Goal: Task Accomplishment & Management: Manage account settings

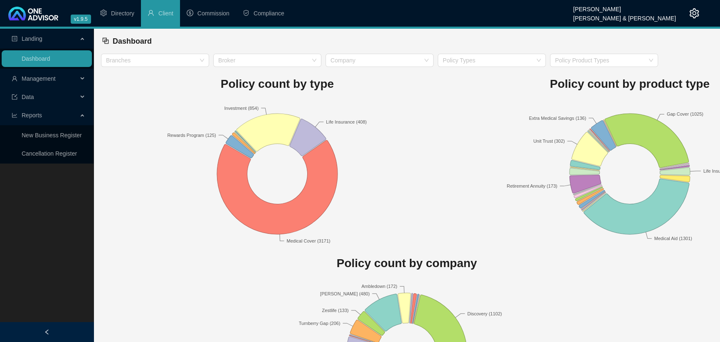
click at [43, 83] on span "Management" at bounding box center [45, 78] width 66 height 17
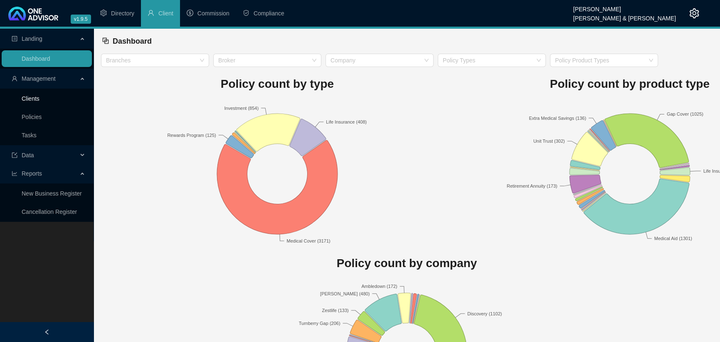
click at [36, 100] on link "Clients" at bounding box center [31, 98] width 18 height 7
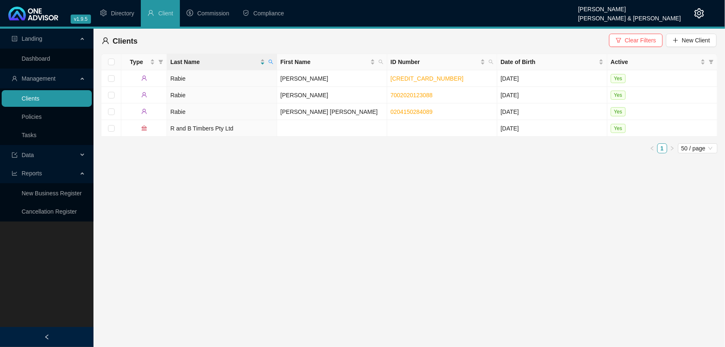
click at [27, 98] on link "Clients" at bounding box center [31, 98] width 18 height 7
click at [271, 61] on icon "search" at bounding box center [271, 61] width 5 height 5
type input "bellars"
click at [291, 79] on td "[PERSON_NAME]" at bounding box center [332, 78] width 110 height 17
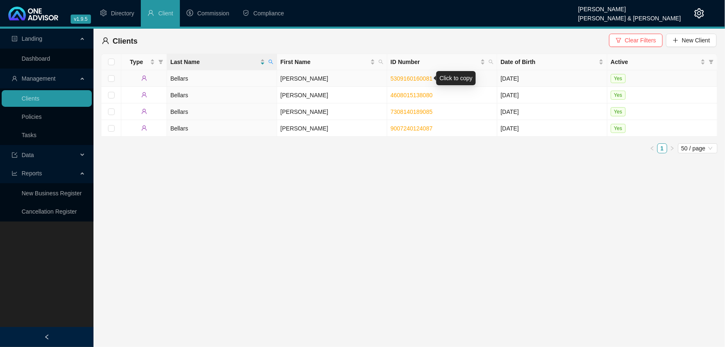
click at [411, 79] on link "5309160160081" at bounding box center [412, 78] width 42 height 7
